Goal: Transaction & Acquisition: Purchase product/service

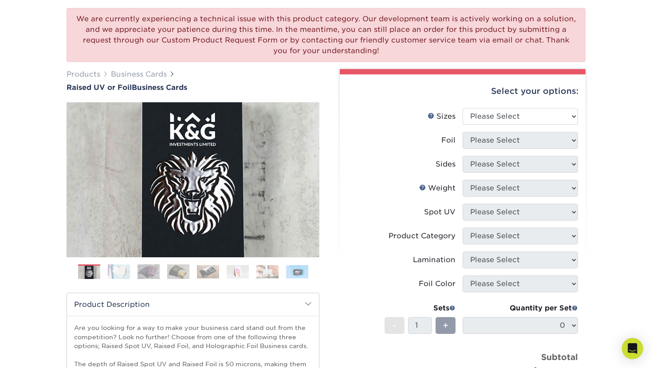
scroll to position [73, 0]
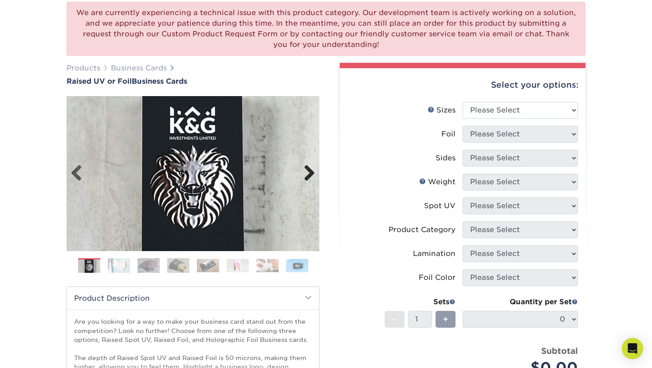
click at [310, 175] on link "Next" at bounding box center [306, 174] width 18 height 18
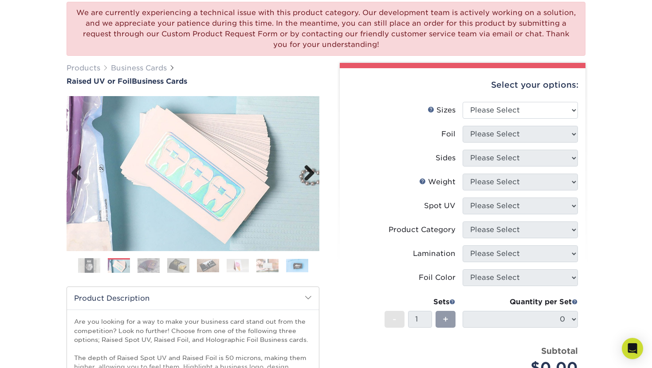
click at [310, 175] on link "Next" at bounding box center [306, 174] width 18 height 18
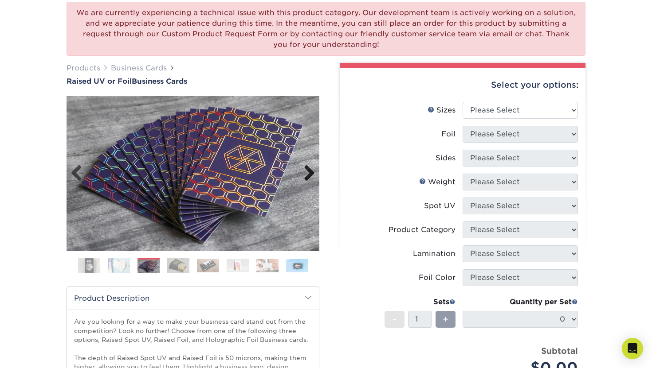
click at [310, 175] on link "Next" at bounding box center [306, 174] width 18 height 18
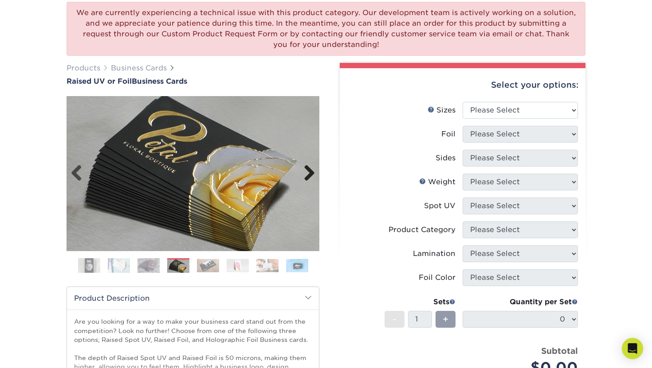
click at [310, 175] on link "Next" at bounding box center [306, 174] width 18 height 18
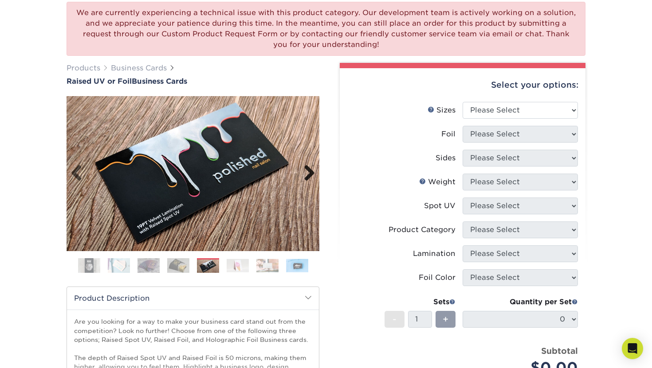
click at [310, 175] on link "Next" at bounding box center [306, 174] width 18 height 18
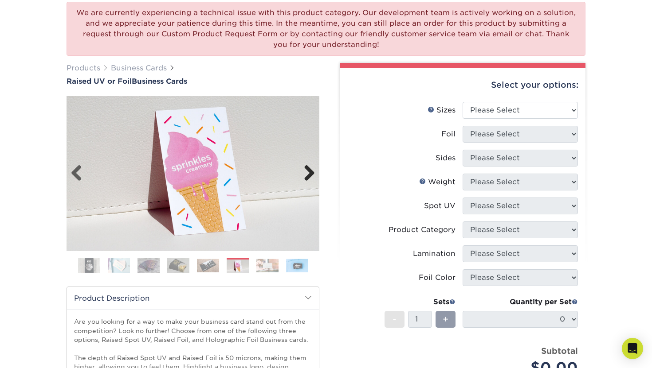
click at [310, 175] on link "Next" at bounding box center [306, 174] width 18 height 18
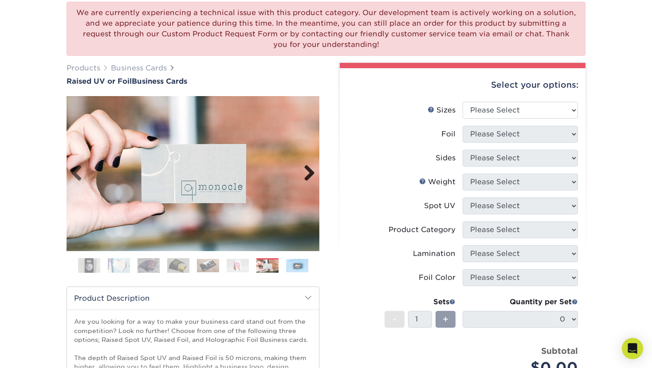
click at [310, 175] on link "Next" at bounding box center [306, 174] width 18 height 18
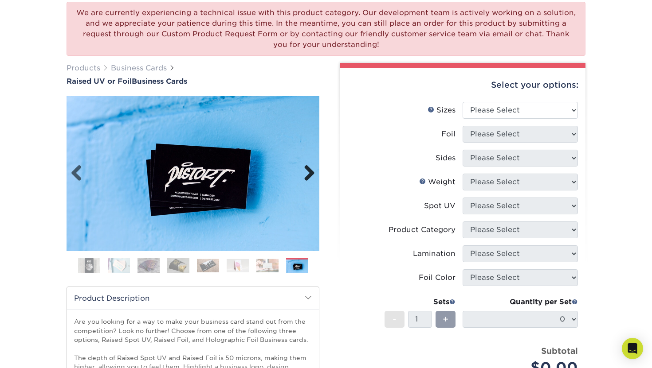
click at [310, 176] on link "Next" at bounding box center [306, 174] width 18 height 18
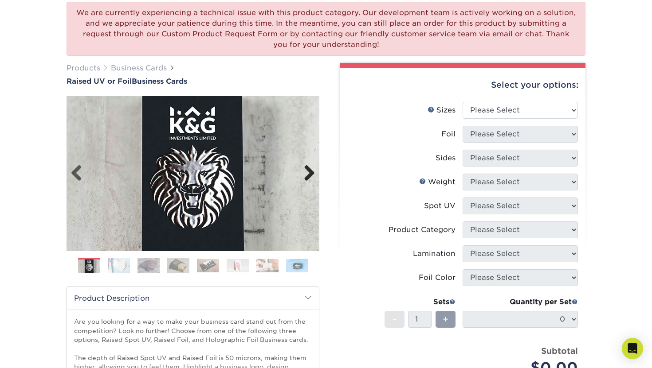
click at [310, 176] on link "Next" at bounding box center [306, 174] width 18 height 18
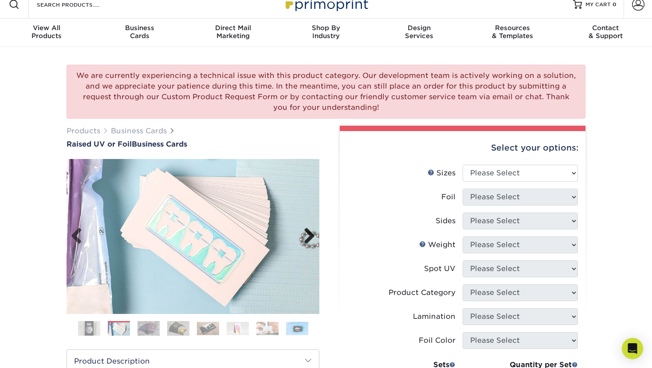
scroll to position [12, 0]
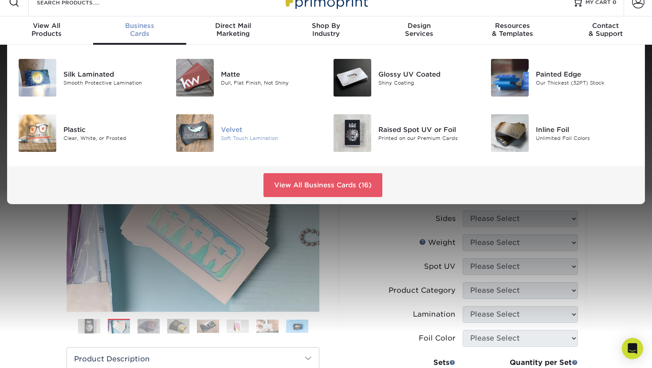
click at [197, 141] on img at bounding box center [195, 133] width 38 height 38
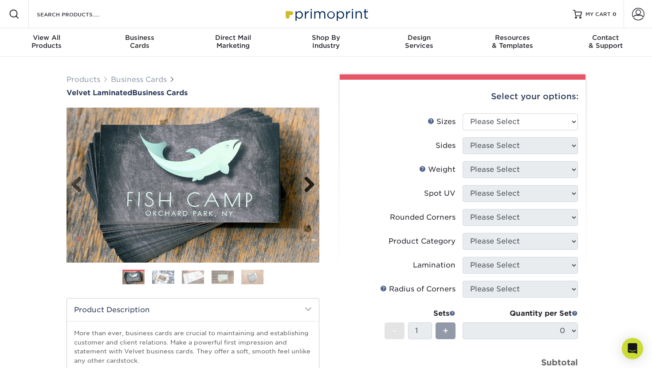
click at [308, 187] on link "Next" at bounding box center [306, 185] width 18 height 18
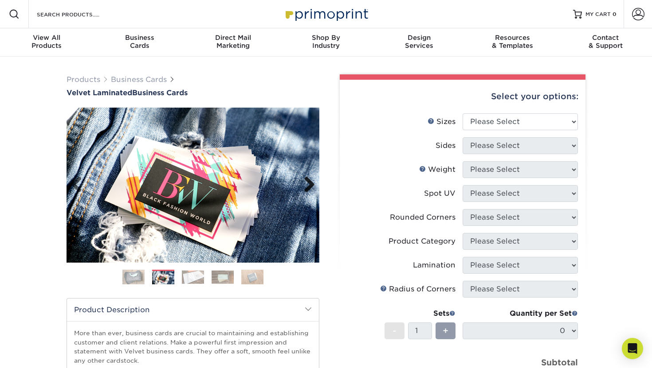
click at [308, 187] on link "Next" at bounding box center [306, 185] width 18 height 18
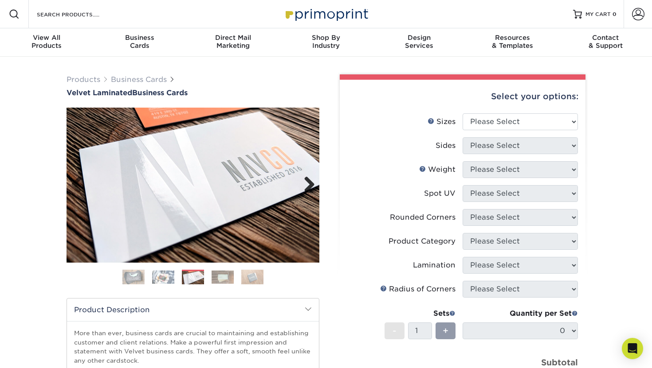
click at [308, 187] on link "Next" at bounding box center [306, 185] width 18 height 18
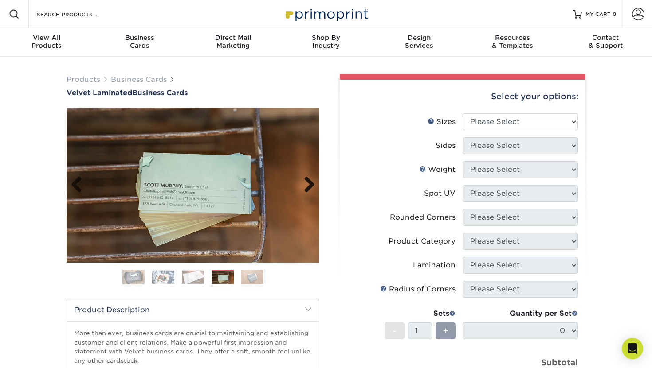
click at [308, 187] on link "Next" at bounding box center [306, 185] width 18 height 18
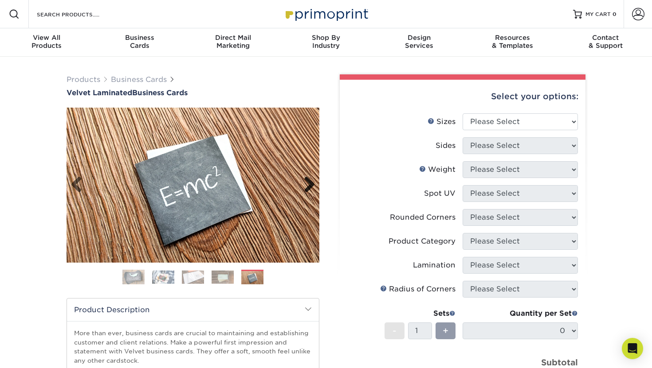
click at [308, 187] on link "Next" at bounding box center [306, 185] width 18 height 18
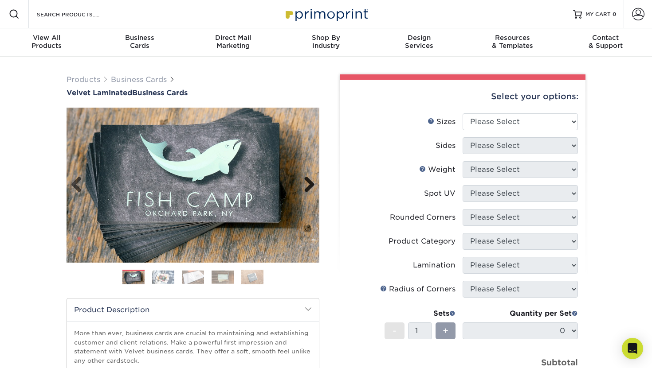
click at [308, 187] on link "Next" at bounding box center [306, 185] width 18 height 18
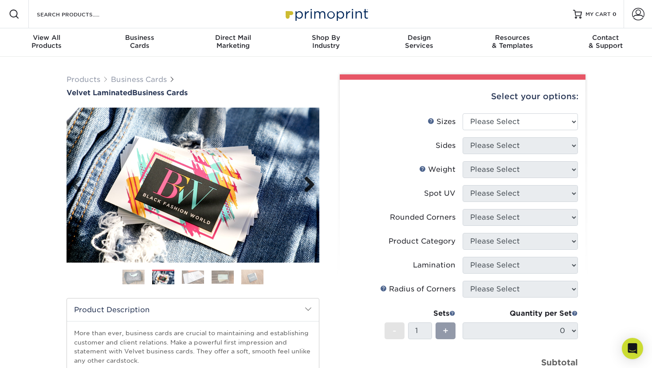
click at [308, 187] on link "Next" at bounding box center [306, 185] width 18 height 18
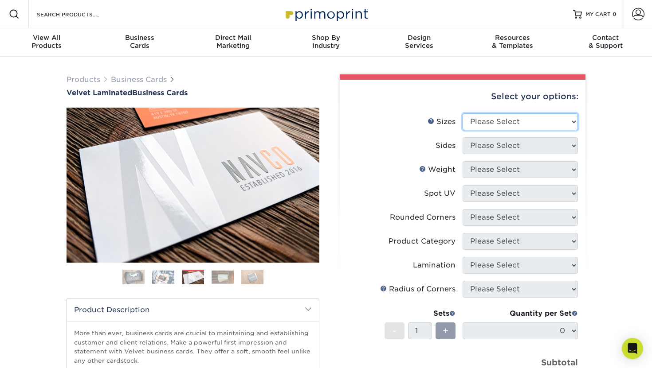
click at [481, 122] on select "Please Select 1.5" x 3.5" - Mini 1.75" x 3.5" - Mini 2" x 2" - Square 2" x 3" -…" at bounding box center [519, 121] width 115 height 17
select select "2.00x2.00"
click at [462, 113] on select "Please Select 1.5" x 3.5" - Mini 1.75" x 3.5" - Mini 2" x 2" - Square 2" x 3" -…" at bounding box center [519, 121] width 115 height 17
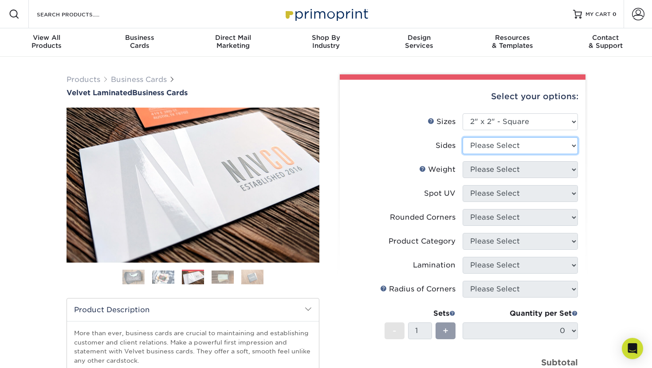
click at [485, 146] on select "Please Select Print Both Sides Print Front Only" at bounding box center [519, 145] width 115 height 17
select select "13abbda7-1d64-4f25-8bb2-c179b224825d"
click at [462, 137] on select "Please Select Print Both Sides Print Front Only" at bounding box center [519, 145] width 115 height 17
click at [484, 172] on select "Please Select 16PT" at bounding box center [519, 169] width 115 height 17
select select "16PT"
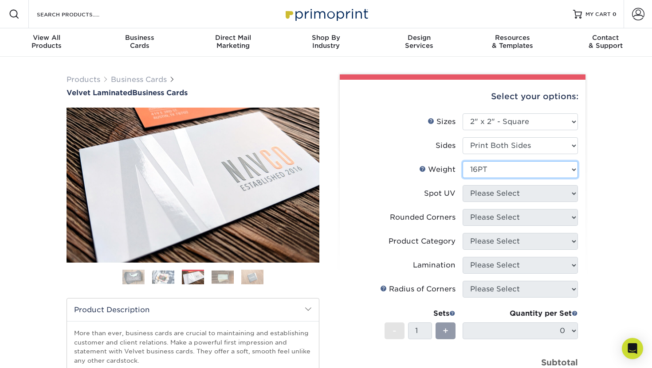
click at [462, 161] on select "Please Select 16PT" at bounding box center [519, 169] width 115 height 17
click at [484, 189] on select "Please Select No Spot UV Front and Back (Both Sides) Front Only Back Only" at bounding box center [519, 193] width 115 height 17
click at [462, 185] on select "Please Select No Spot UV Front and Back (Both Sides) Front Only Back Only" at bounding box center [519, 193] width 115 height 17
click at [484, 189] on select "Please Select No Spot UV Front and Back (Both Sides) Front Only Back Only" at bounding box center [519, 193] width 115 height 17
select select "0"
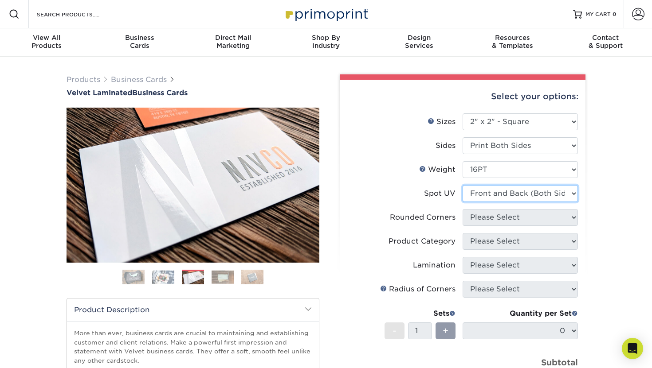
click at [462, 185] on select "Please Select No Spot UV Front and Back (Both Sides) Front Only Back Only" at bounding box center [519, 193] width 115 height 17
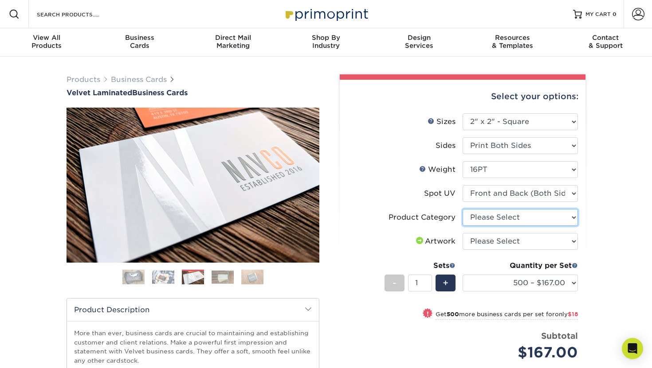
click at [480, 217] on select "Please Select Business Cards" at bounding box center [519, 217] width 115 height 17
select select "3b5148f1-0588-4f88-a218-97bcfdce65c1"
click at [462, 209] on select "Please Select Business Cards" at bounding box center [519, 217] width 115 height 17
click at [486, 242] on select "Please Select I will upload files I need a design - $100" at bounding box center [519, 241] width 115 height 17
select select "design"
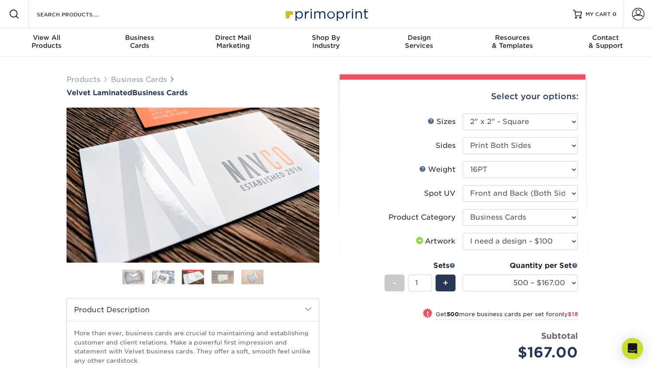
click at [462, 233] on select "Please Select I will upload files I need a design - $100" at bounding box center [519, 241] width 115 height 17
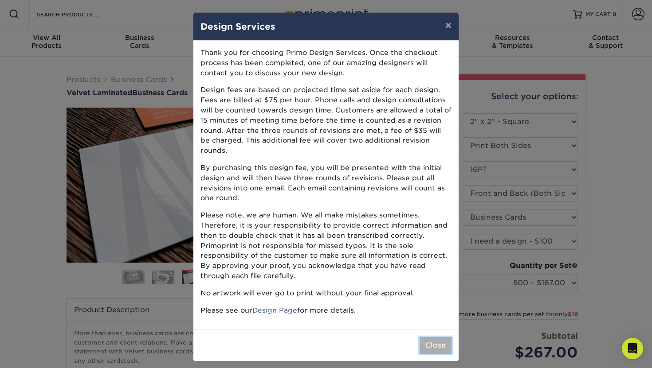
click at [430, 337] on button "Close" at bounding box center [435, 345] width 32 height 17
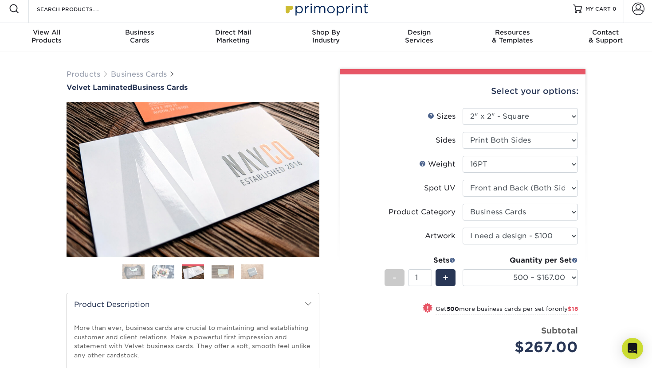
scroll to position [10, 0]
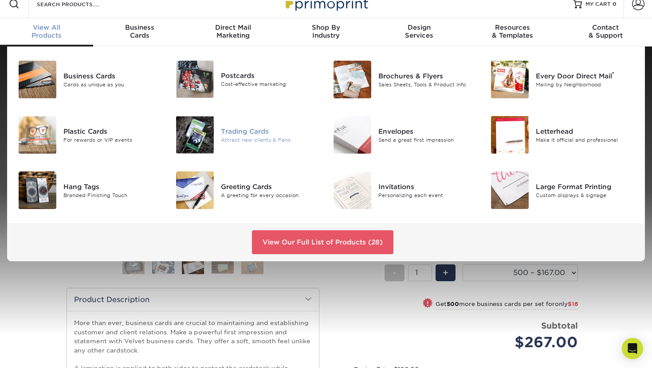
click at [234, 146] on div "Trading Cards Attract new clients & Fans" at bounding box center [273, 135] width 105 height 38
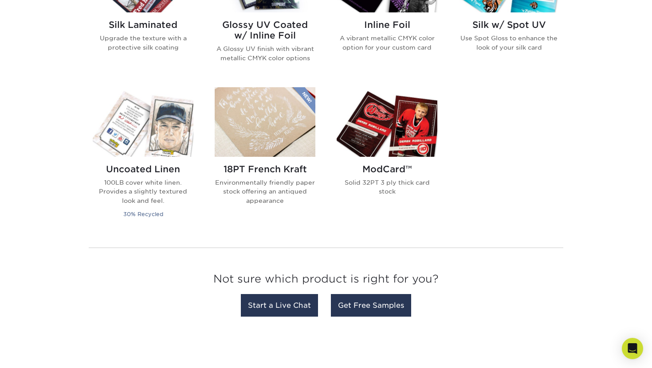
scroll to position [650, 0]
